Goal: Contribute content: Contribute content

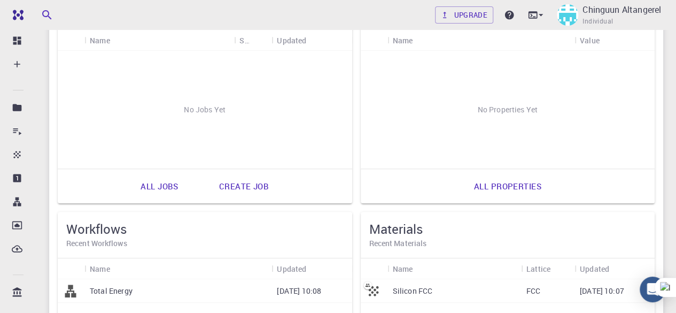
scroll to position [137, 0]
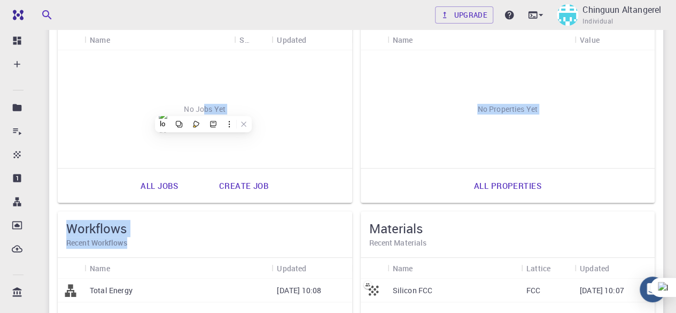
click at [190, 229] on h5 "Workflows" at bounding box center [204, 228] width 277 height 17
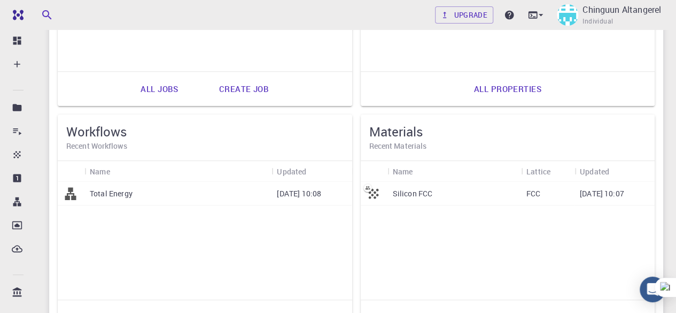
scroll to position [234, 0]
click at [173, 198] on div "Total Energy" at bounding box center [177, 193] width 187 height 24
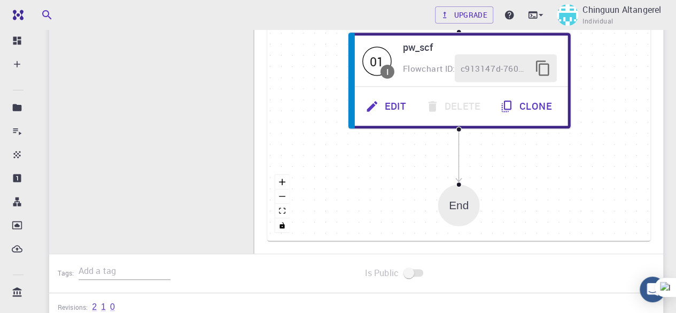
scroll to position [259, 0]
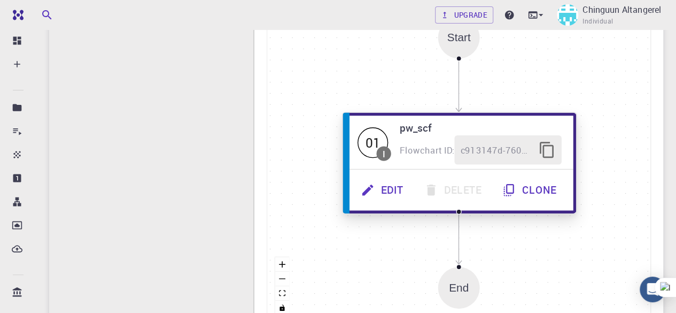
click at [421, 145] on span "Flowchart ID:" at bounding box center [427, 150] width 55 height 12
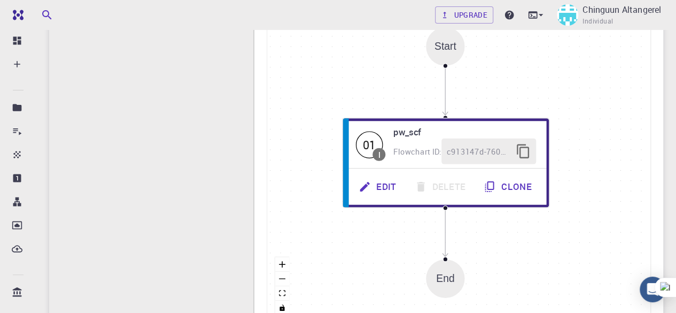
drag, startPoint x: 621, startPoint y: 10, endPoint x: 362, endPoint y: 114, distance: 279.5
click at [362, 114] on div "Start 01 I pw_scf Flowchart ID: c913147d-760d-496d-93a7-dc0771034d54 Edit Delet…" at bounding box center [458, 162] width 383 height 321
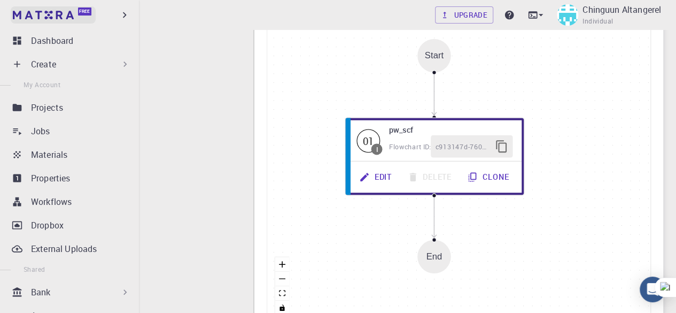
click at [19, 15] on img at bounding box center [20, 15] width 15 height 11
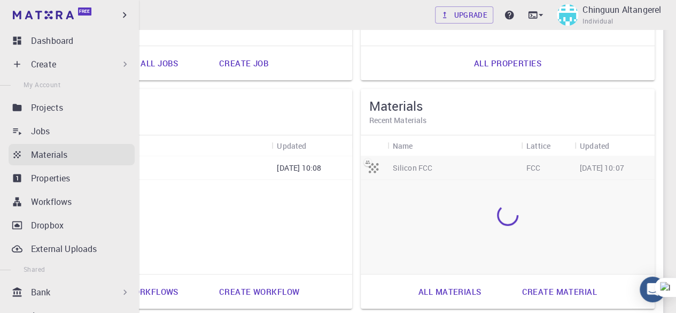
click at [56, 160] on p "Materials" at bounding box center [49, 154] width 36 height 13
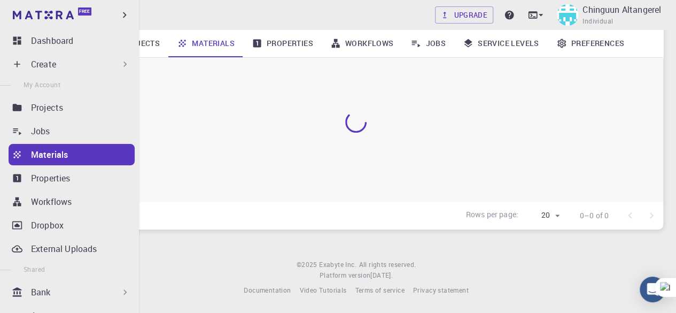
scroll to position [178, 0]
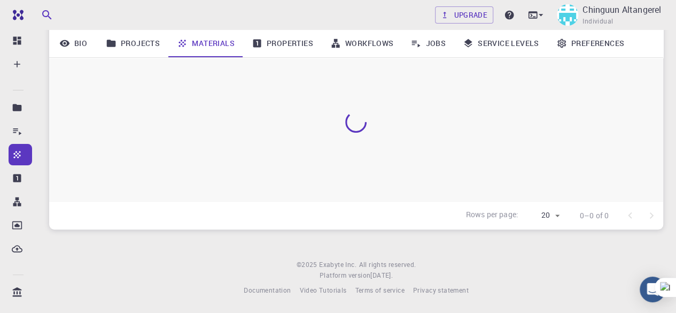
click at [296, 17] on div "Upgrade Chinguun Altangerel Individual" at bounding box center [355, 15] width 639 height 28
click at [119, 40] on link "Projects" at bounding box center [132, 43] width 71 height 28
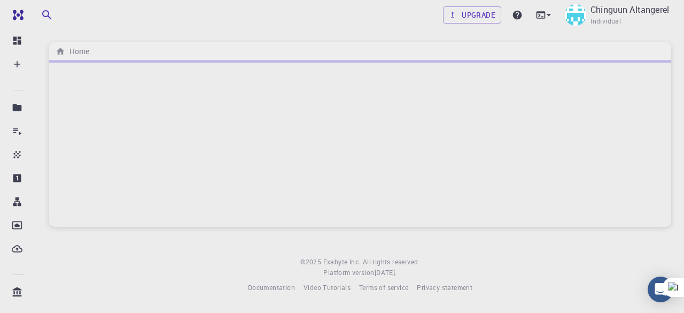
click at [305, 19] on div "Upgrade Chinguun Altangerel Individual" at bounding box center [360, 15] width 648 height 28
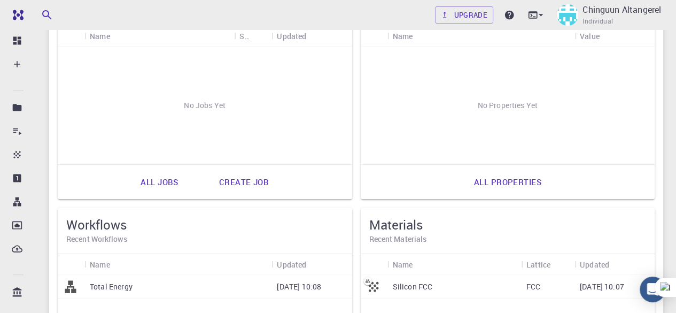
scroll to position [121, 0]
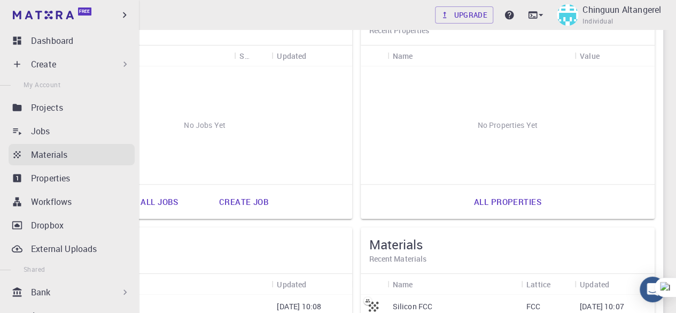
click at [13, 154] on icon at bounding box center [17, 154] width 11 height 11
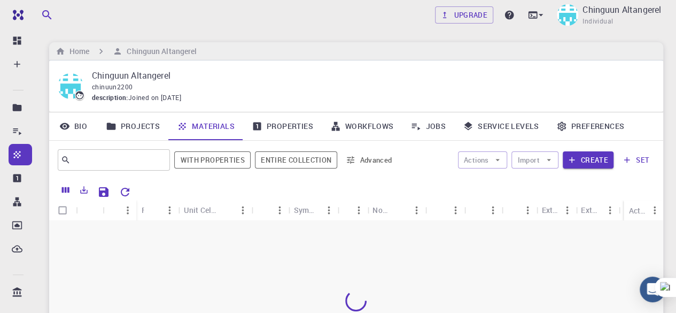
click at [260, 82] on div "chinuun2200" at bounding box center [369, 87] width 554 height 11
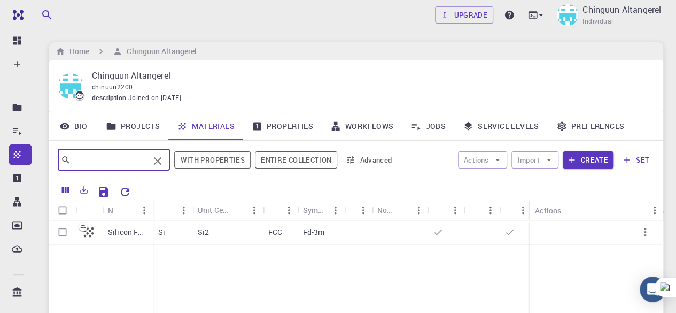
click at [112, 161] on input "text" at bounding box center [110, 159] width 79 height 15
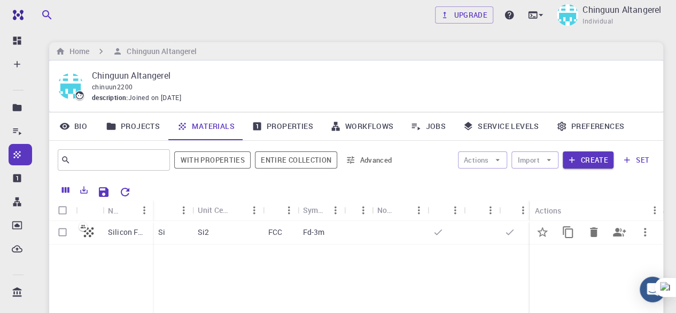
click at [126, 231] on p "Silicon FCC" at bounding box center [128, 232] width 40 height 11
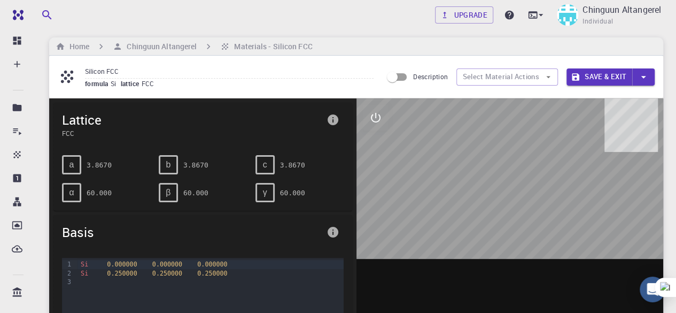
scroll to position [4, 0]
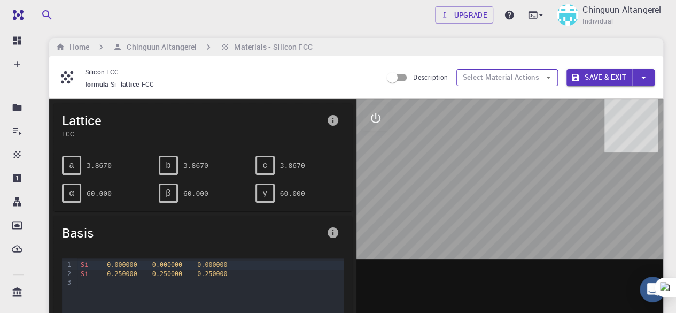
click at [542, 72] on button "Select Material Actions" at bounding box center [507, 77] width 102 height 17
click at [546, 150] on div at bounding box center [509, 265] width 307 height 332
drag, startPoint x: 468, startPoint y: 176, endPoint x: 498, endPoint y: 175, distance: 29.9
click at [498, 175] on div at bounding box center [509, 265] width 307 height 332
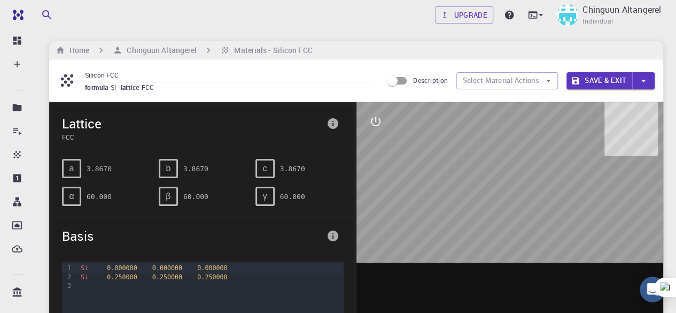
scroll to position [1, 0]
click at [535, 82] on button "Select Material Actions" at bounding box center [507, 80] width 102 height 17
click at [547, 81] on icon "button" at bounding box center [548, 81] width 10 height 10
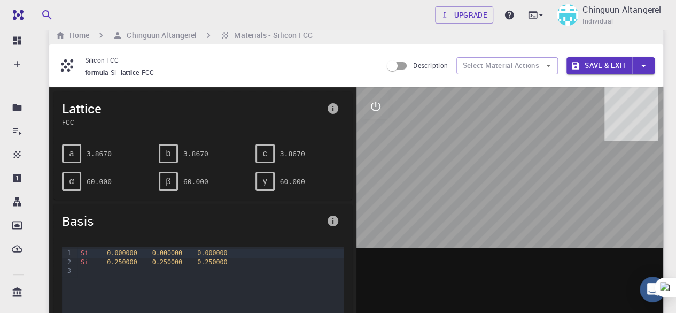
scroll to position [17, 0]
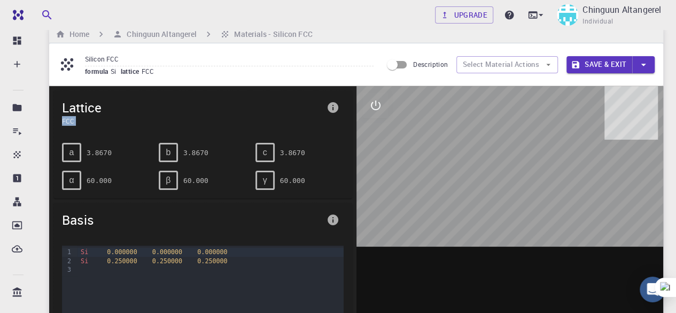
drag, startPoint x: 318, startPoint y: 100, endPoint x: 333, endPoint y: 111, distance: 18.4
click at [333, 111] on div "Lattice FCC" at bounding box center [202, 112] width 299 height 44
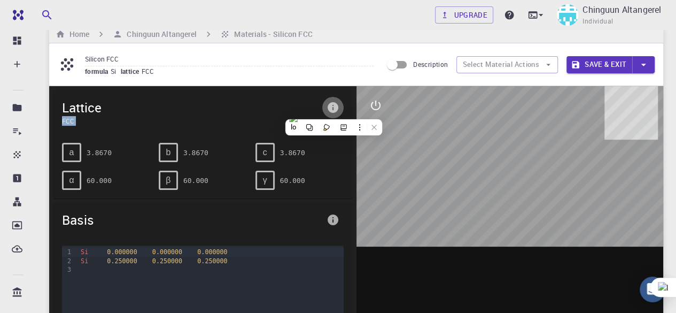
click at [333, 111] on icon "info" at bounding box center [332, 107] width 11 height 11
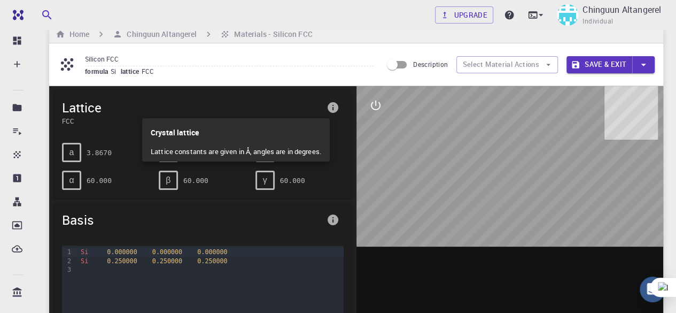
click at [251, 128] on p "Crystal lattice" at bounding box center [236, 130] width 170 height 24
click at [330, 217] on div at bounding box center [338, 156] width 676 height 313
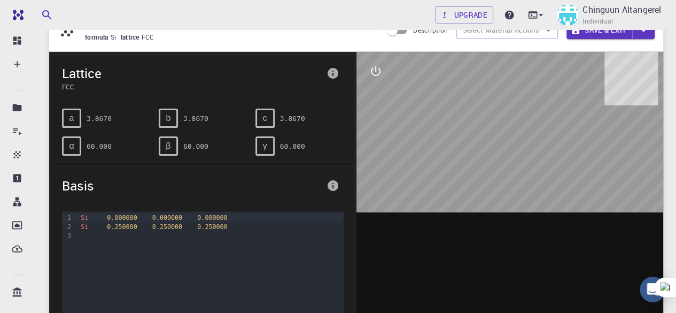
scroll to position [51, 0]
click at [537, 17] on icon at bounding box center [540, 15] width 11 height 11
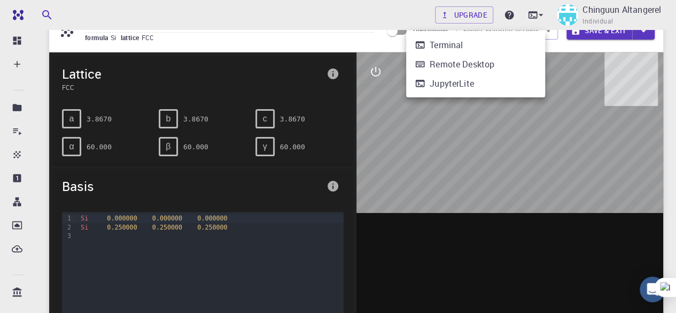
click at [459, 101] on div at bounding box center [338, 156] width 676 height 313
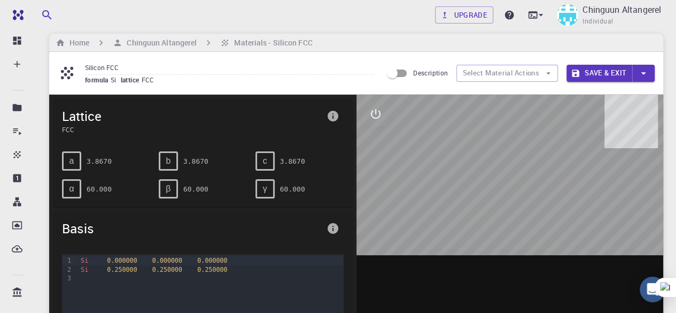
scroll to position [7, 0]
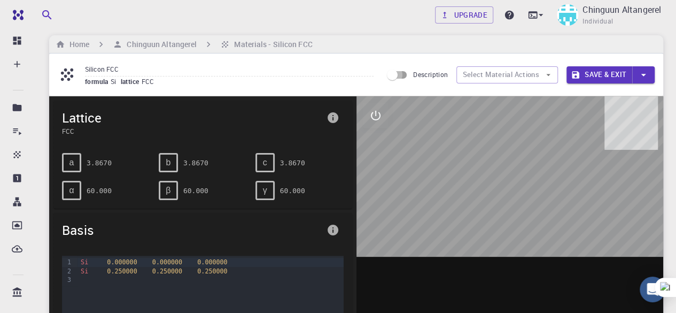
click at [399, 78] on input "Description" at bounding box center [392, 75] width 61 height 20
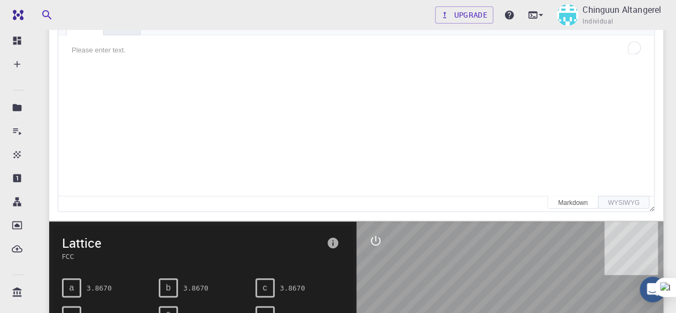
scroll to position [11, 0]
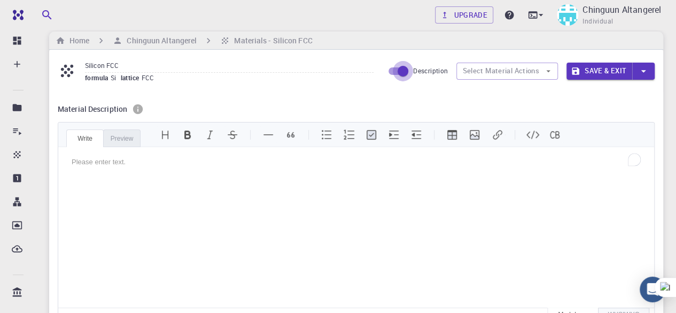
click at [400, 67] on input "Description" at bounding box center [402, 71] width 61 height 20
checkbox input "false"
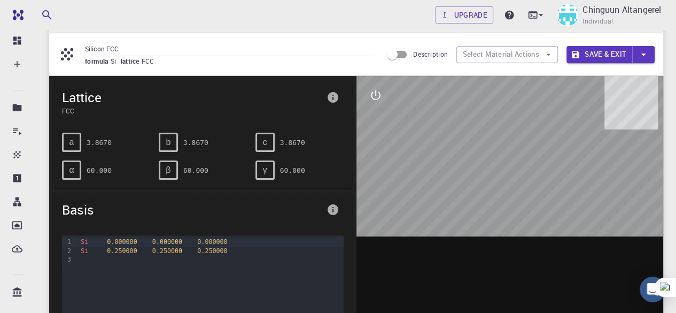
scroll to position [28, 0]
click at [482, 151] on div at bounding box center [509, 241] width 307 height 332
click at [504, 159] on div at bounding box center [509, 241] width 307 height 332
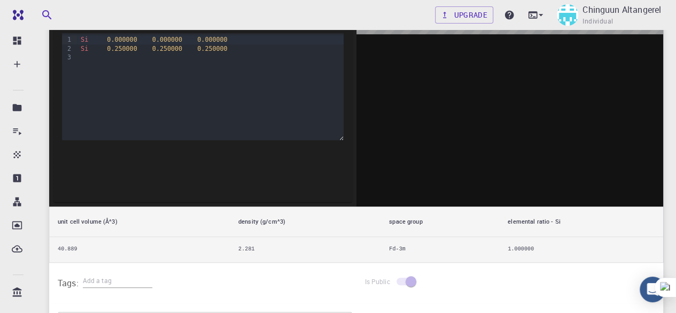
scroll to position [230, 0]
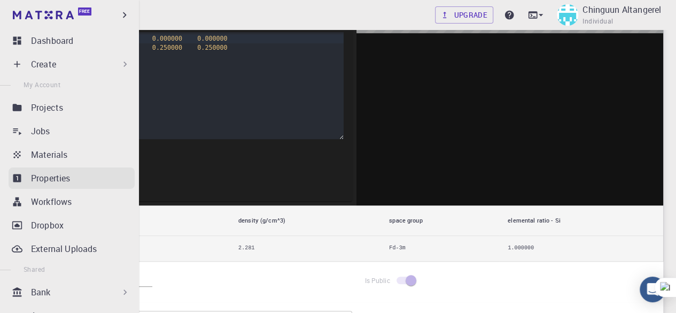
click at [27, 181] on link "Properties" at bounding box center [72, 177] width 126 height 21
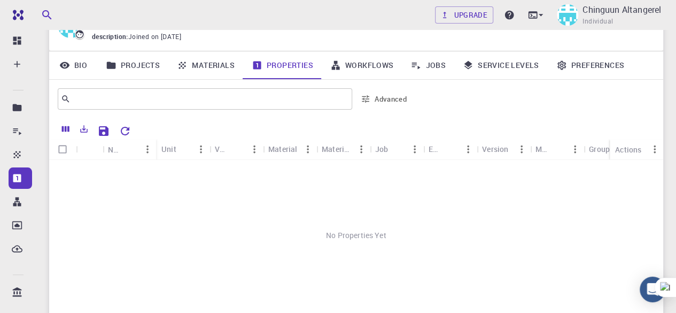
scroll to position [63, 0]
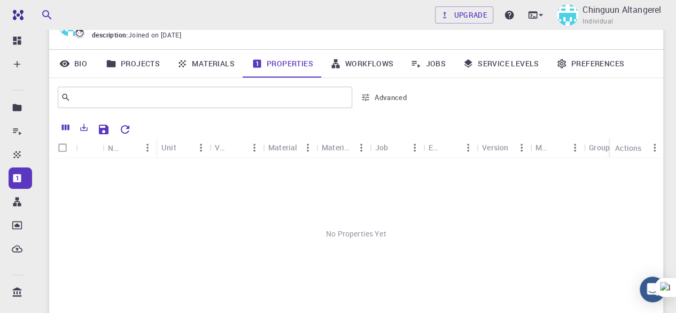
click at [224, 66] on link "Materials" at bounding box center [205, 64] width 75 height 28
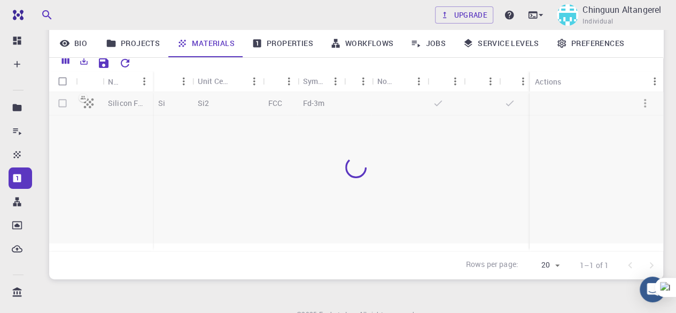
scroll to position [129, 0]
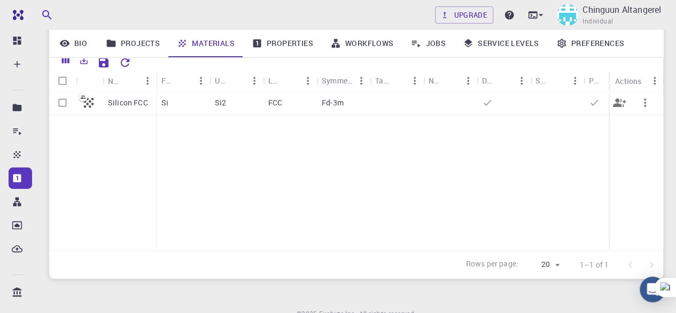
click at [318, 102] on div "Fd-3m" at bounding box center [342, 103] width 53 height 24
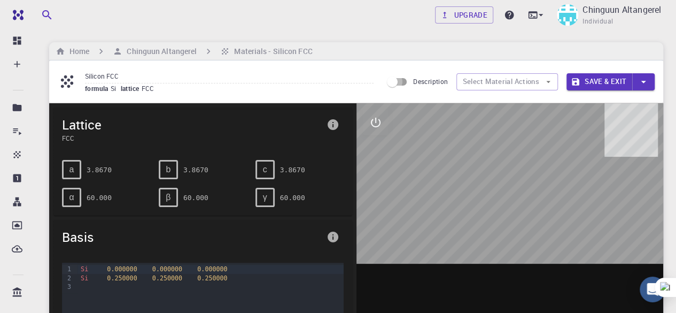
click at [405, 83] on input "Description" at bounding box center [392, 82] width 61 height 20
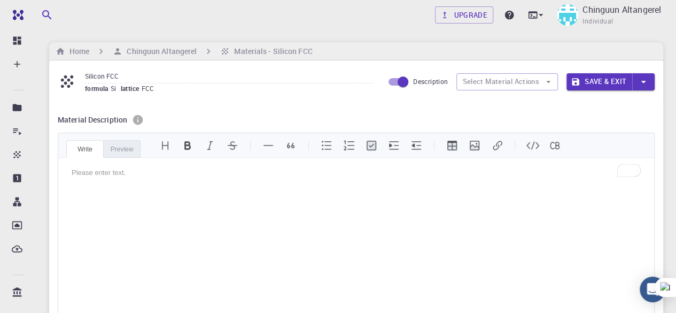
click at [405, 83] on input "Description" at bounding box center [402, 82] width 61 height 20
checkbox input "false"
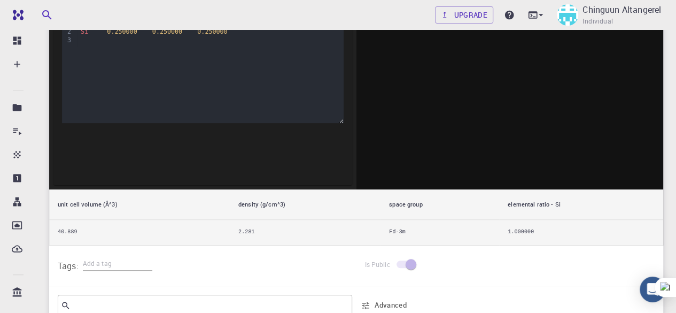
scroll to position [247, 0]
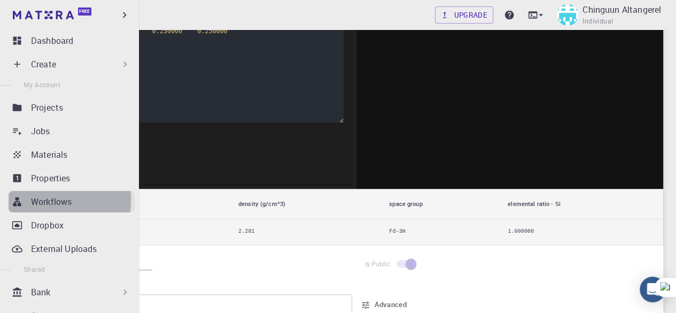
click at [15, 198] on icon at bounding box center [17, 201] width 11 height 11
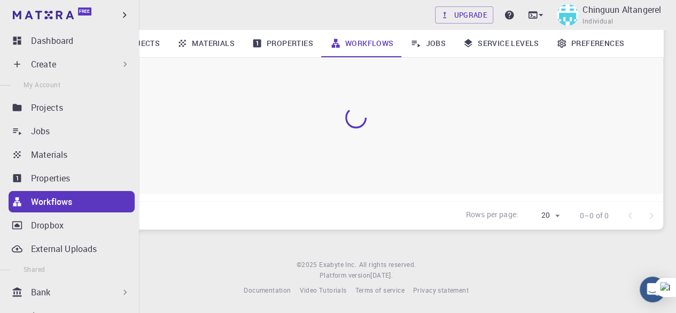
scroll to position [178, 0]
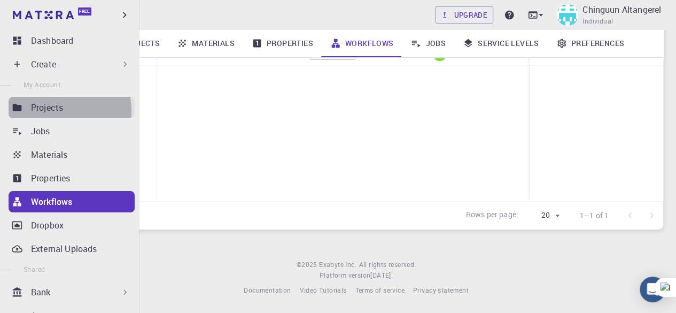
click at [57, 111] on p "Projects" at bounding box center [47, 107] width 32 height 13
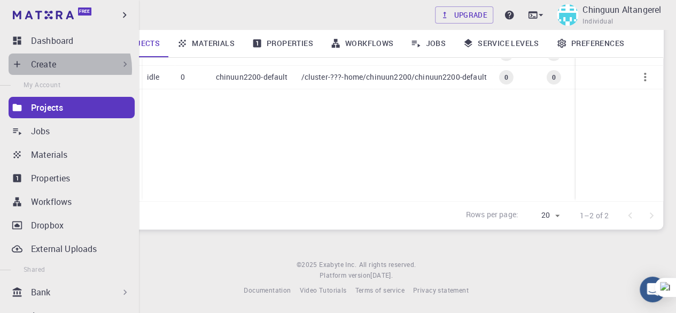
click at [68, 69] on div "Create" at bounding box center [80, 64] width 99 height 13
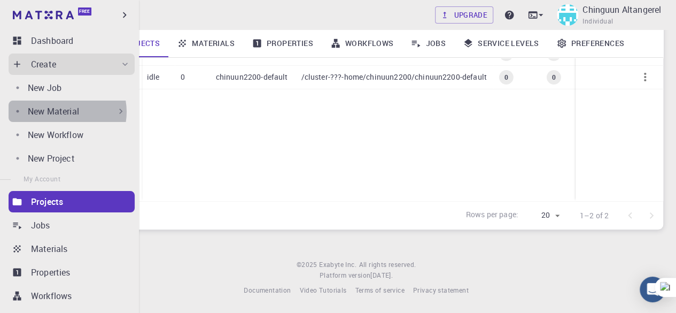
click at [64, 112] on p "New Material" at bounding box center [53, 111] width 51 height 13
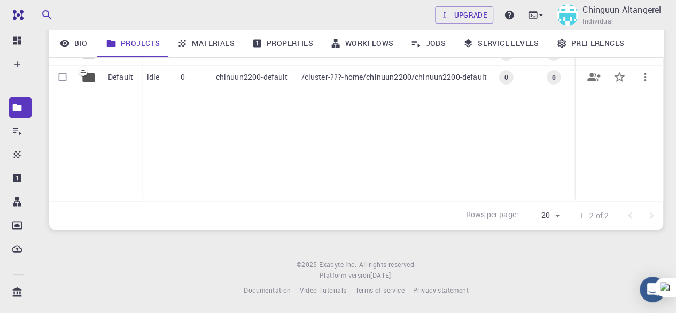
click at [279, 67] on div "chinuun2200-default" at bounding box center [252, 78] width 85 height 24
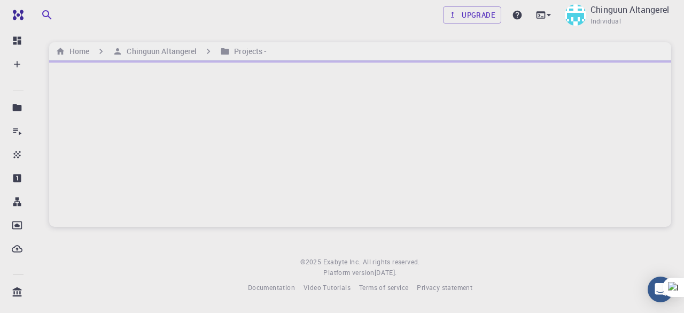
click at [279, 68] on div at bounding box center [360, 143] width 622 height 166
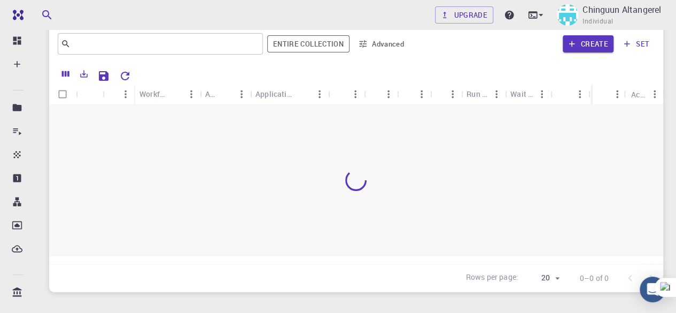
scroll to position [116, 0]
